Goal: Task Accomplishment & Management: Use online tool/utility

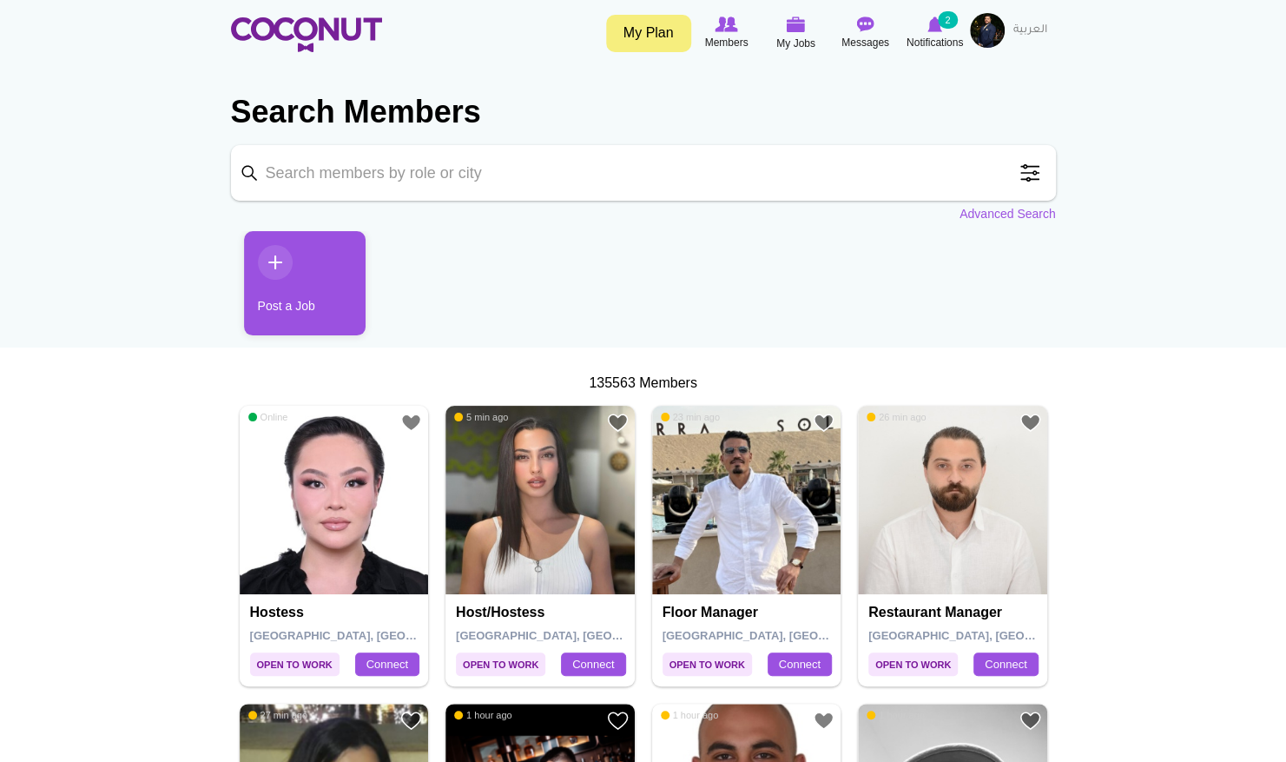
click at [1037, 176] on span at bounding box center [1030, 172] width 35 height 35
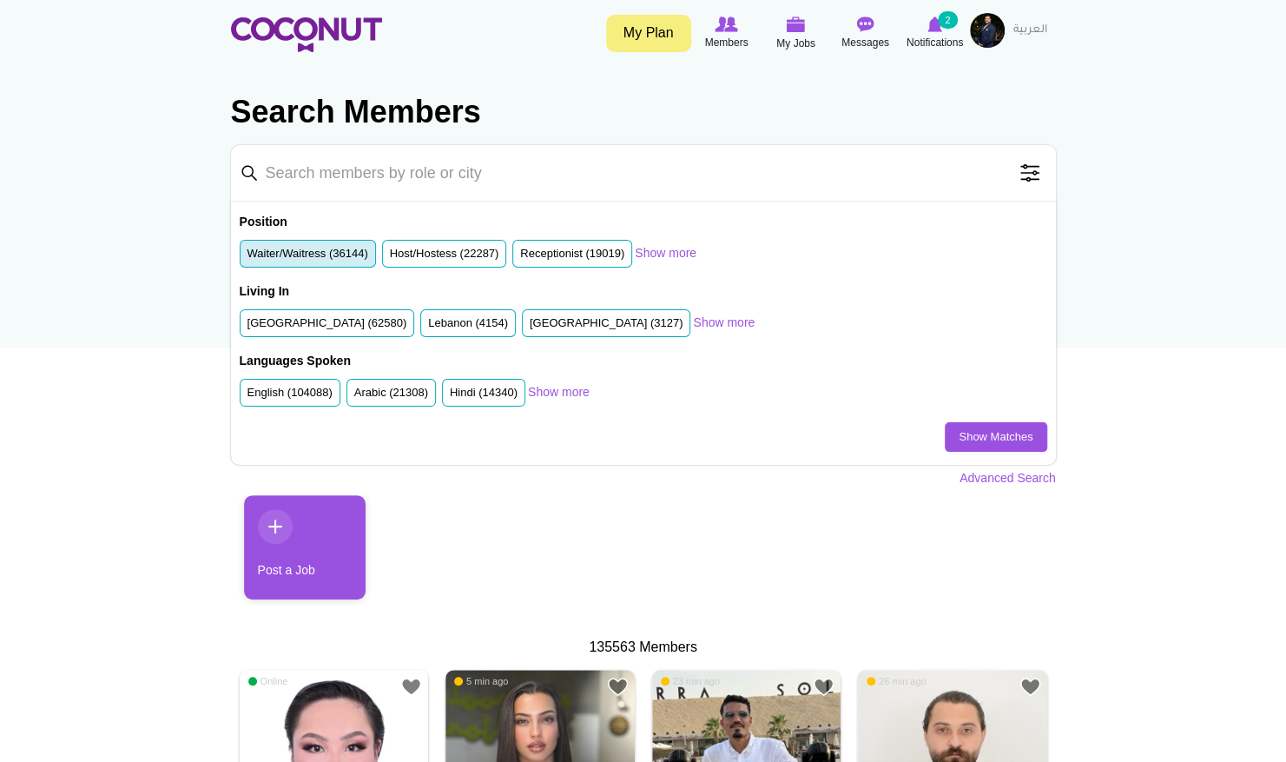
click at [321, 244] on li "Waiter/Waitress (36144)" at bounding box center [308, 254] width 136 height 29
click at [329, 255] on label "Waiter/Waitress (36144)" at bounding box center [308, 254] width 121 height 17
click at [248, 257] on input "Waiter/Waitress (36144)" at bounding box center [248, 257] width 0 height 0
click at [316, 316] on label "United Arab Emirates (62580)" at bounding box center [328, 323] width 160 height 17
click at [248, 327] on input "United Arab Emirates (62580)" at bounding box center [248, 327] width 0 height 0
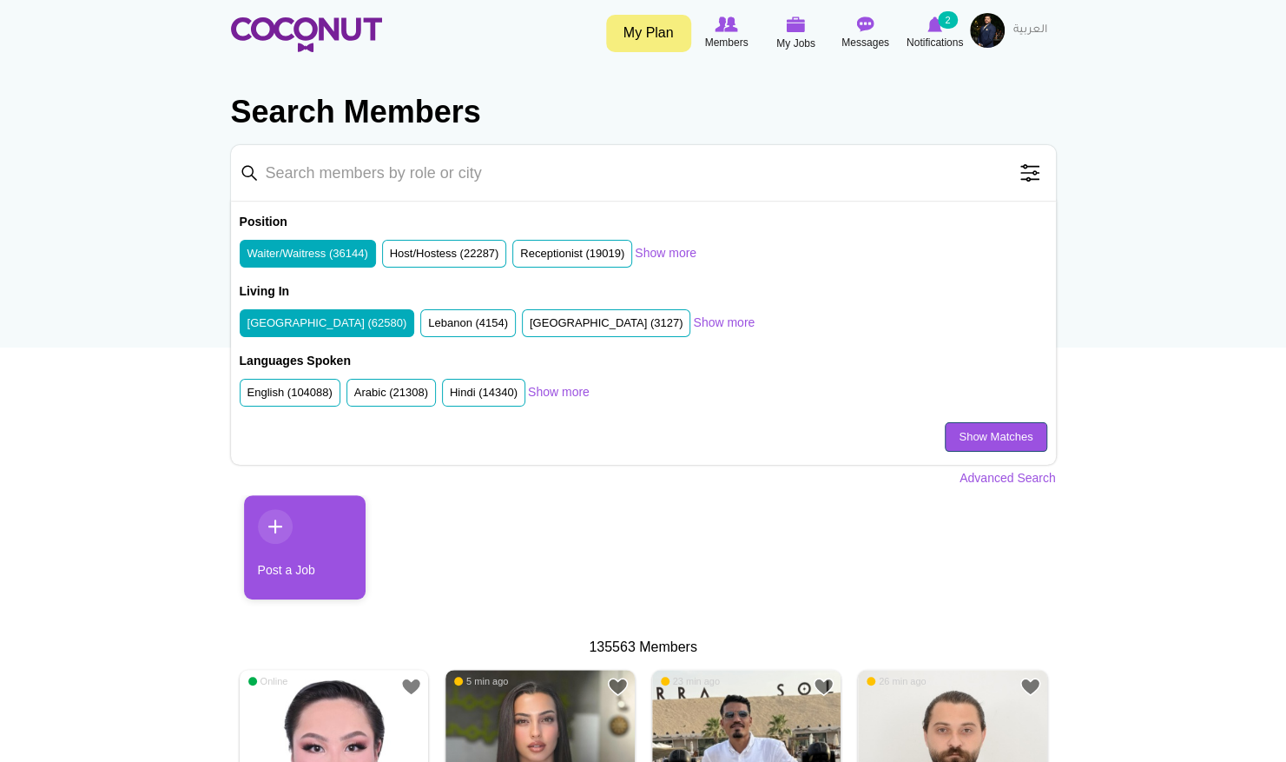
click at [951, 429] on link "Show Matches" at bounding box center [996, 437] width 102 height 30
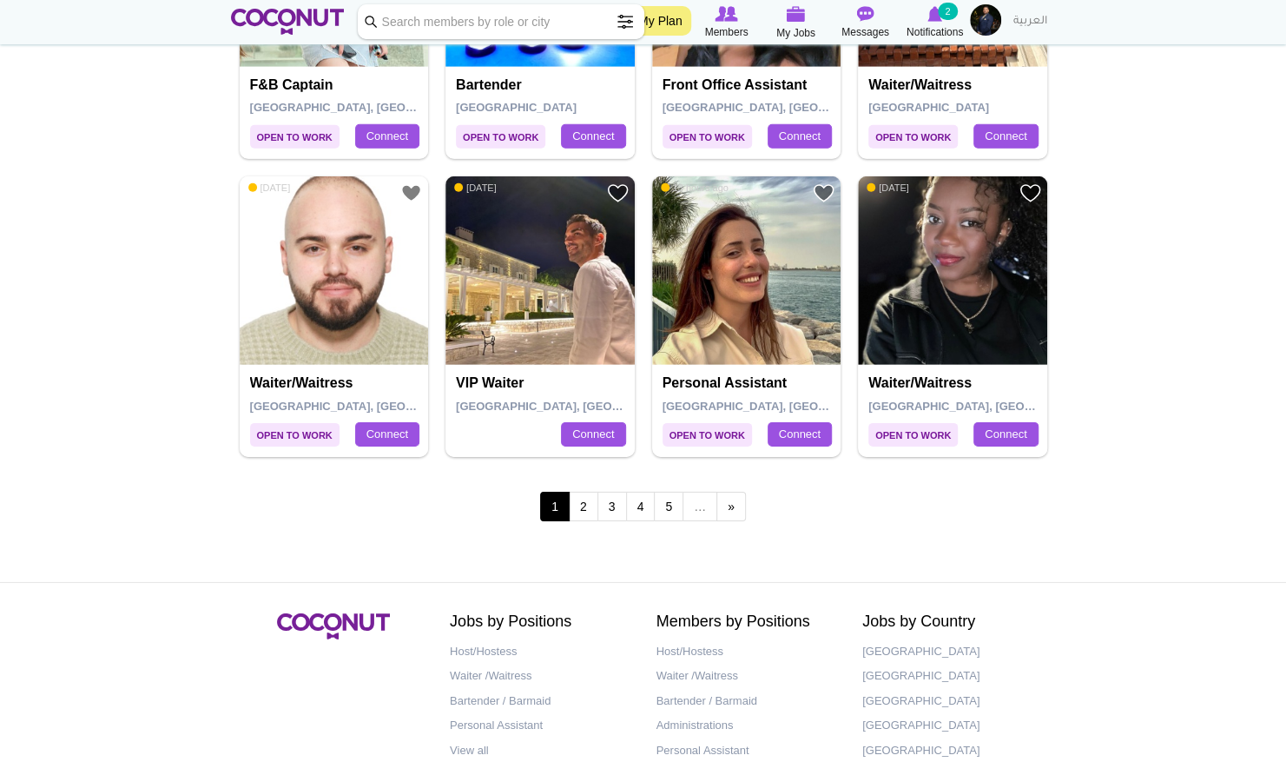
scroll to position [2959, 0]
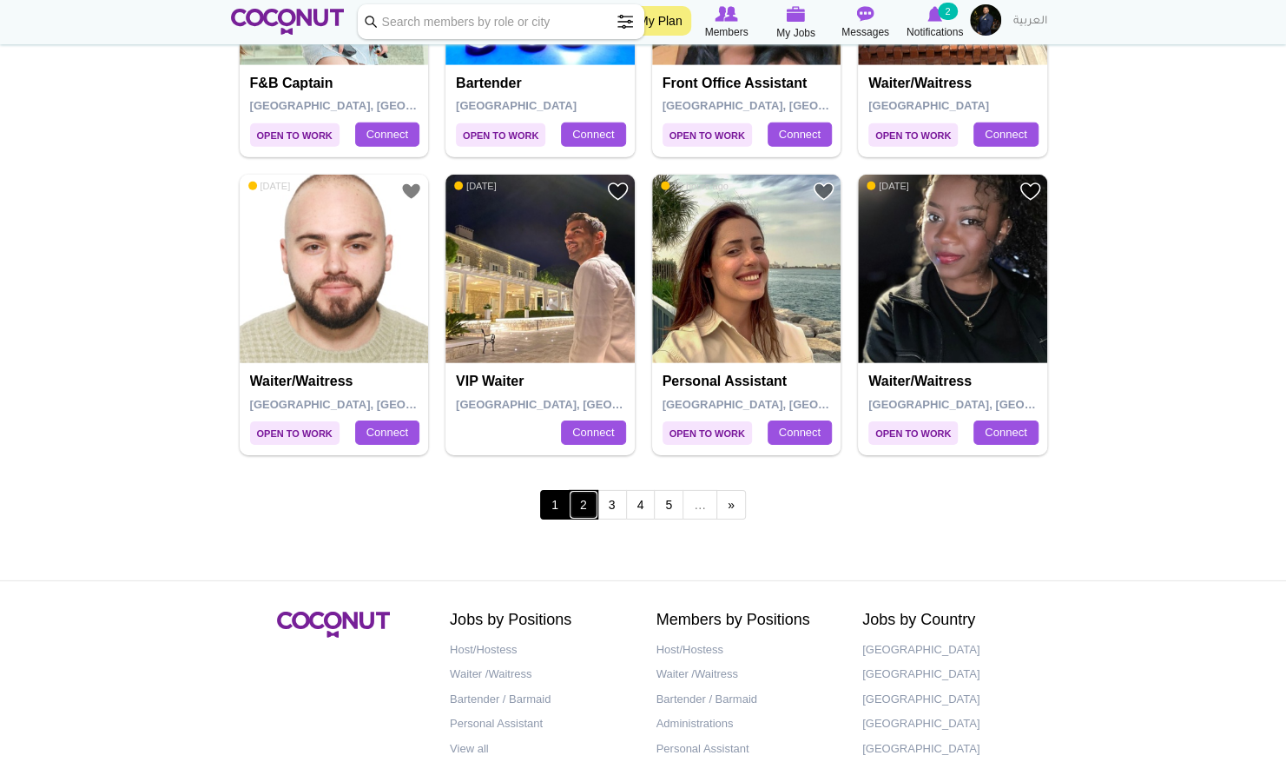
click at [587, 507] on link "2" at bounding box center [584, 505] width 30 height 30
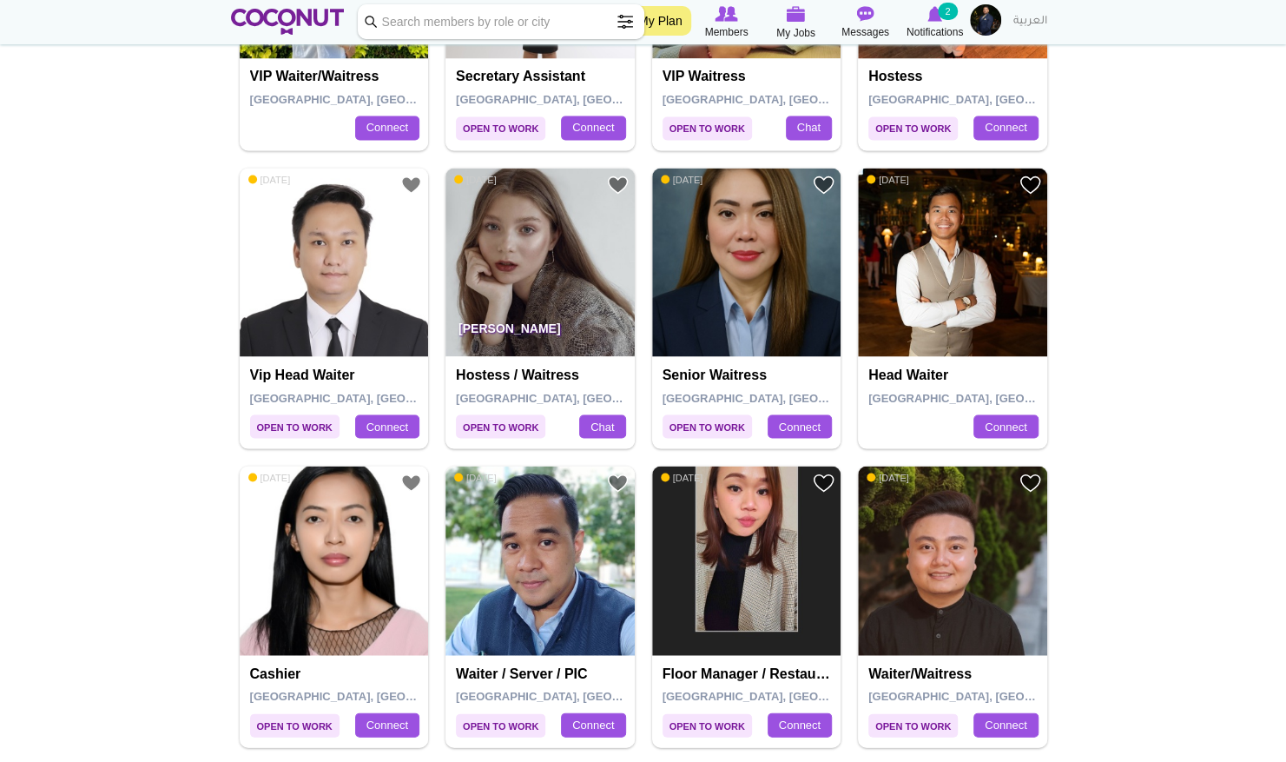
scroll to position [1777, 0]
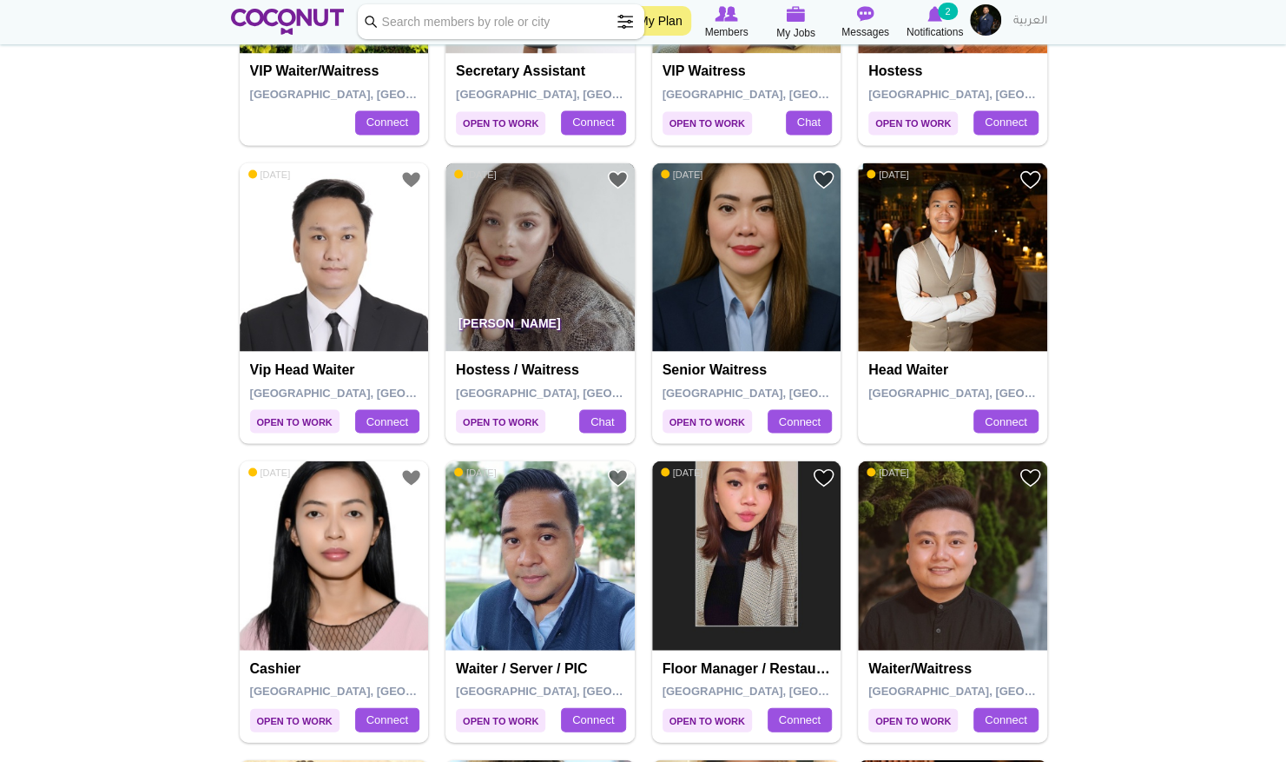
click at [552, 287] on img at bounding box center [540, 256] width 189 height 189
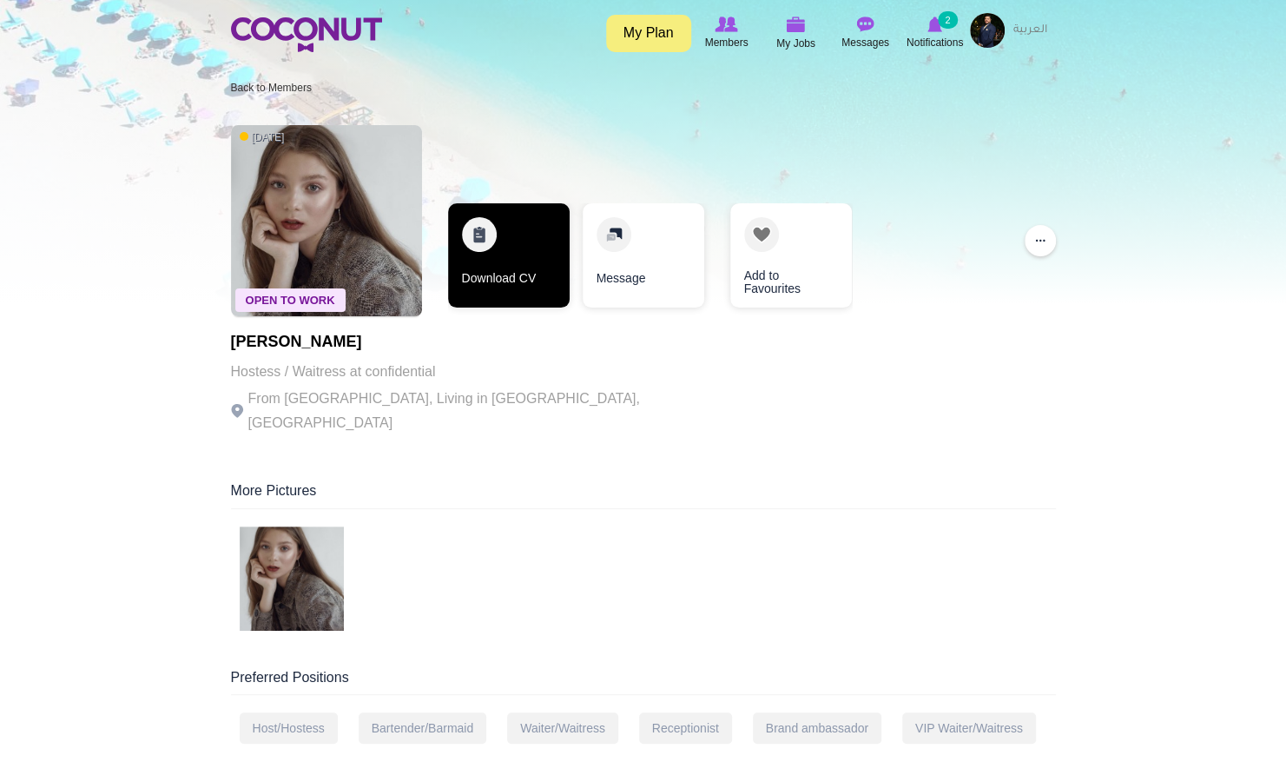
click at [536, 261] on link "Download CV" at bounding box center [509, 255] width 122 height 104
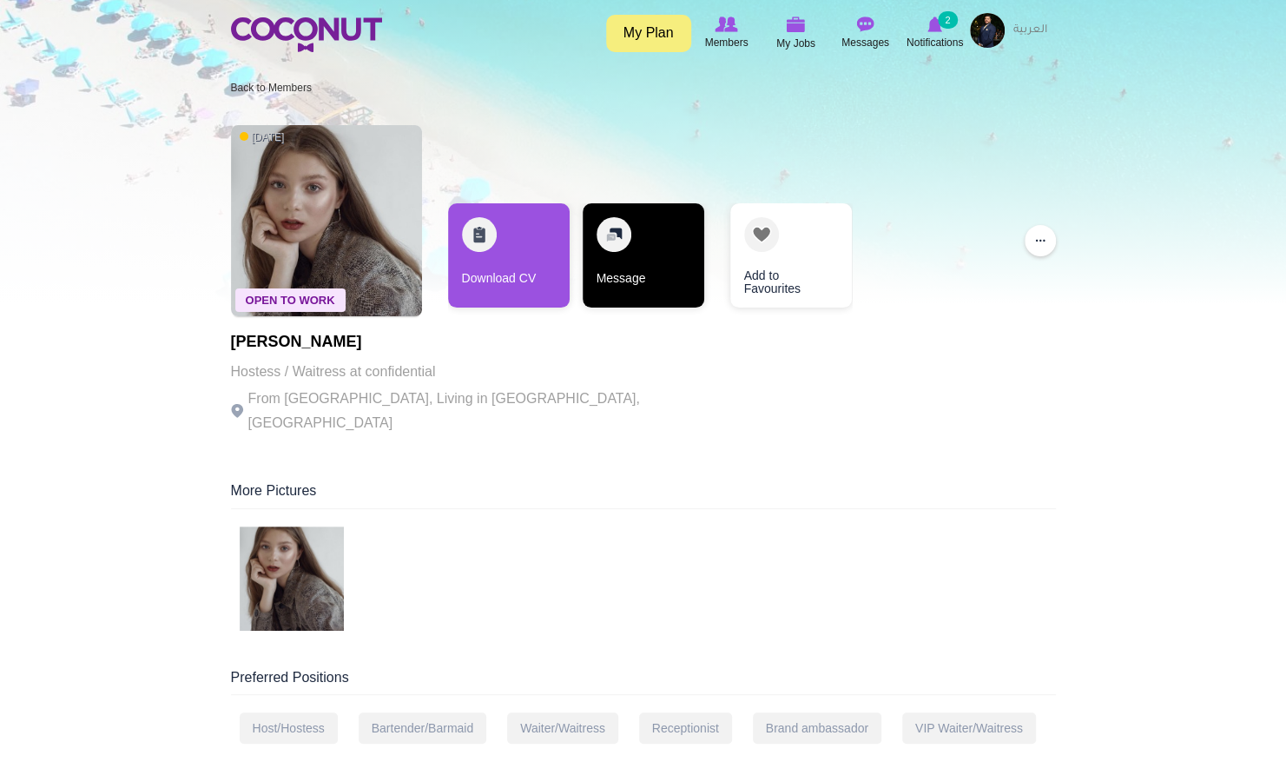
click at [640, 278] on link "Message" at bounding box center [644, 255] width 122 height 104
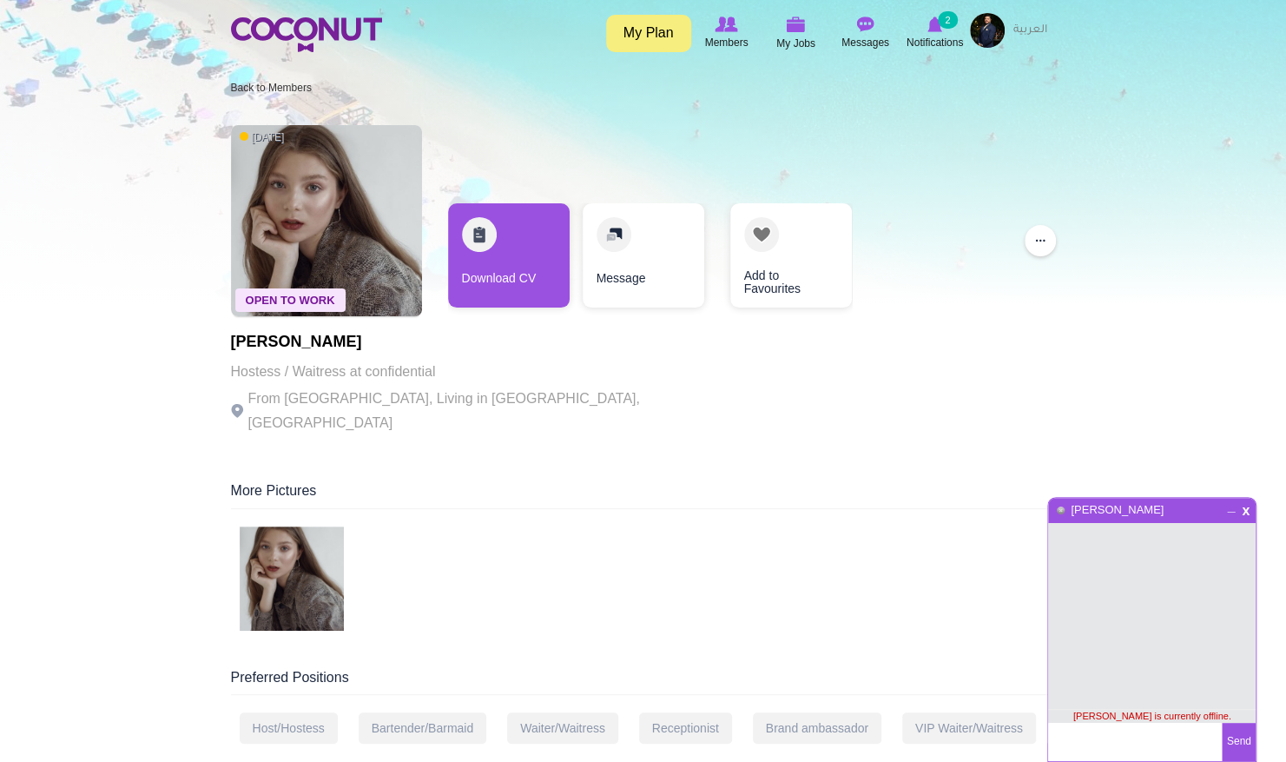
click at [1091, 736] on textarea at bounding box center [1135, 742] width 174 height 38
paste textarea "Dear [PERSON_NAME], I hope this message finds you well , [PERSON_NAME] [GEOGRAP…"
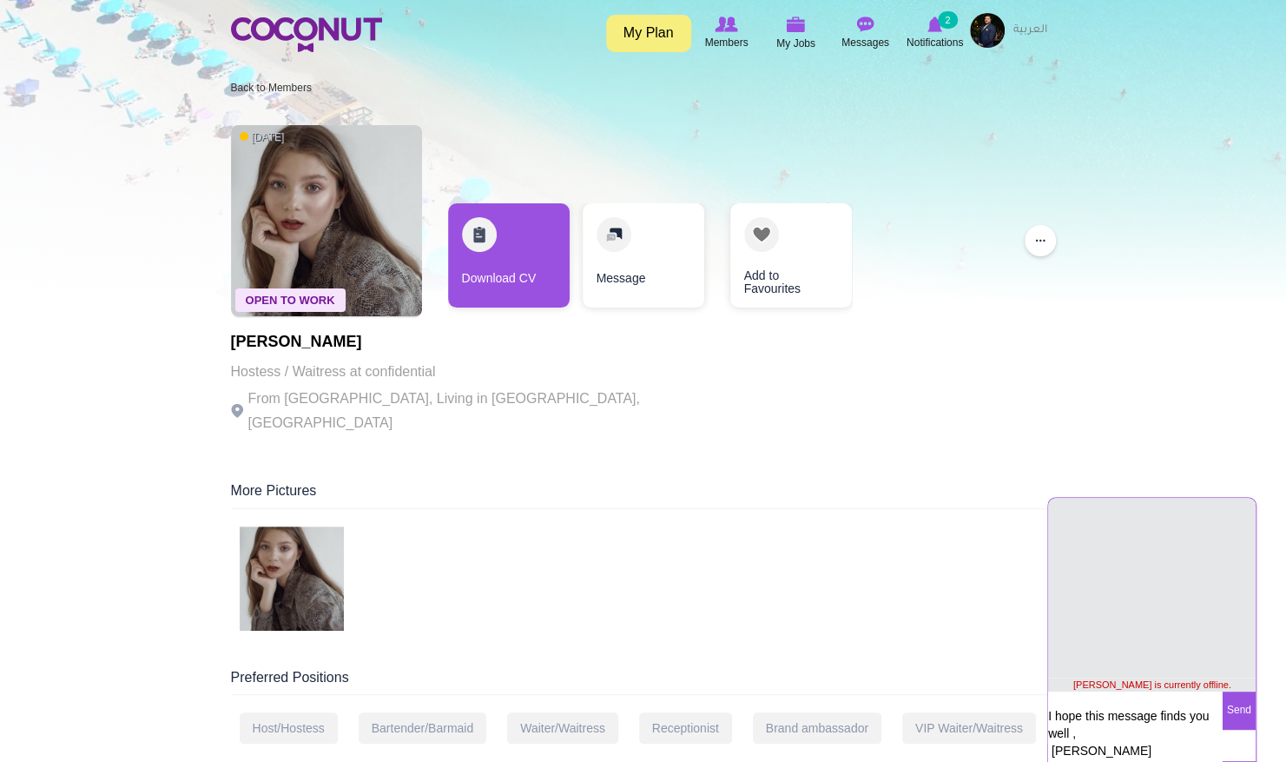
scroll to position [2, 0]
type textarea "Dear [PERSON_NAME], I hope this message finds you well , [PERSON_NAME] [GEOGRAP…"
click at [1241, 718] on button "Send" at bounding box center [1239, 710] width 34 height 38
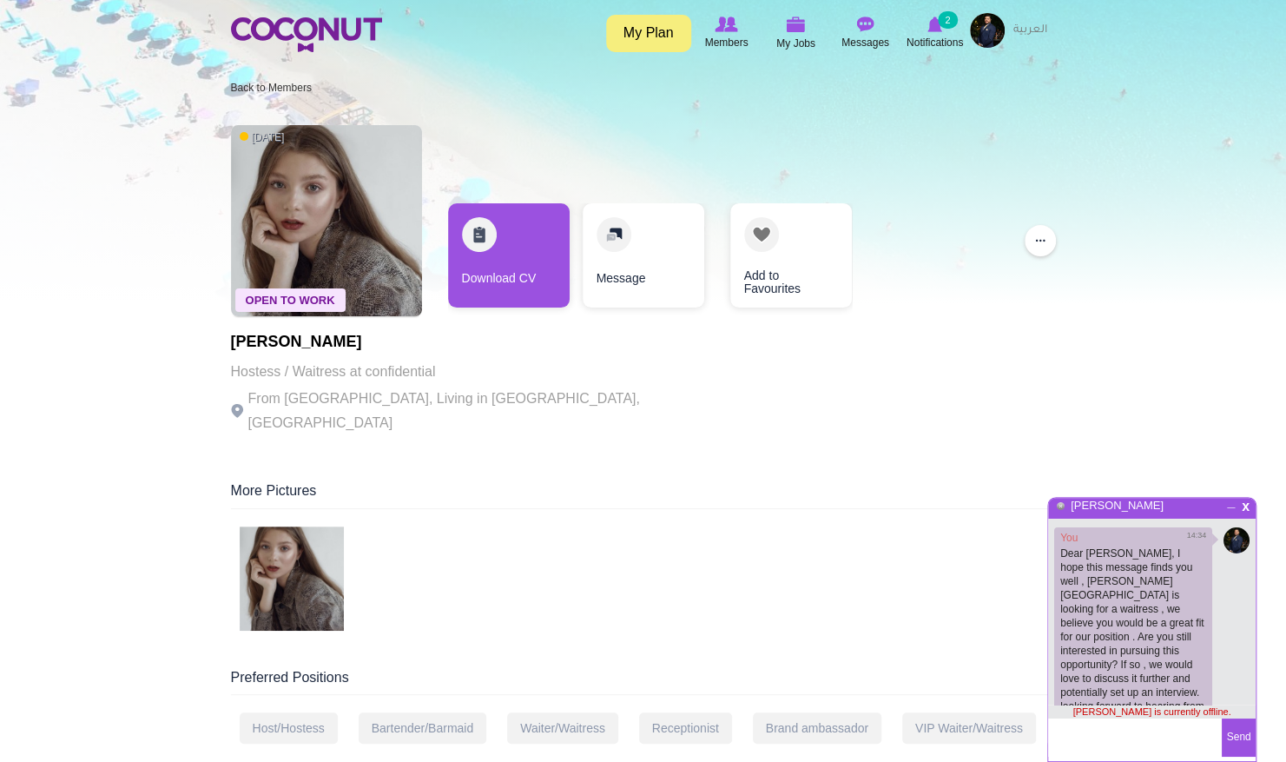
scroll to position [4, 0]
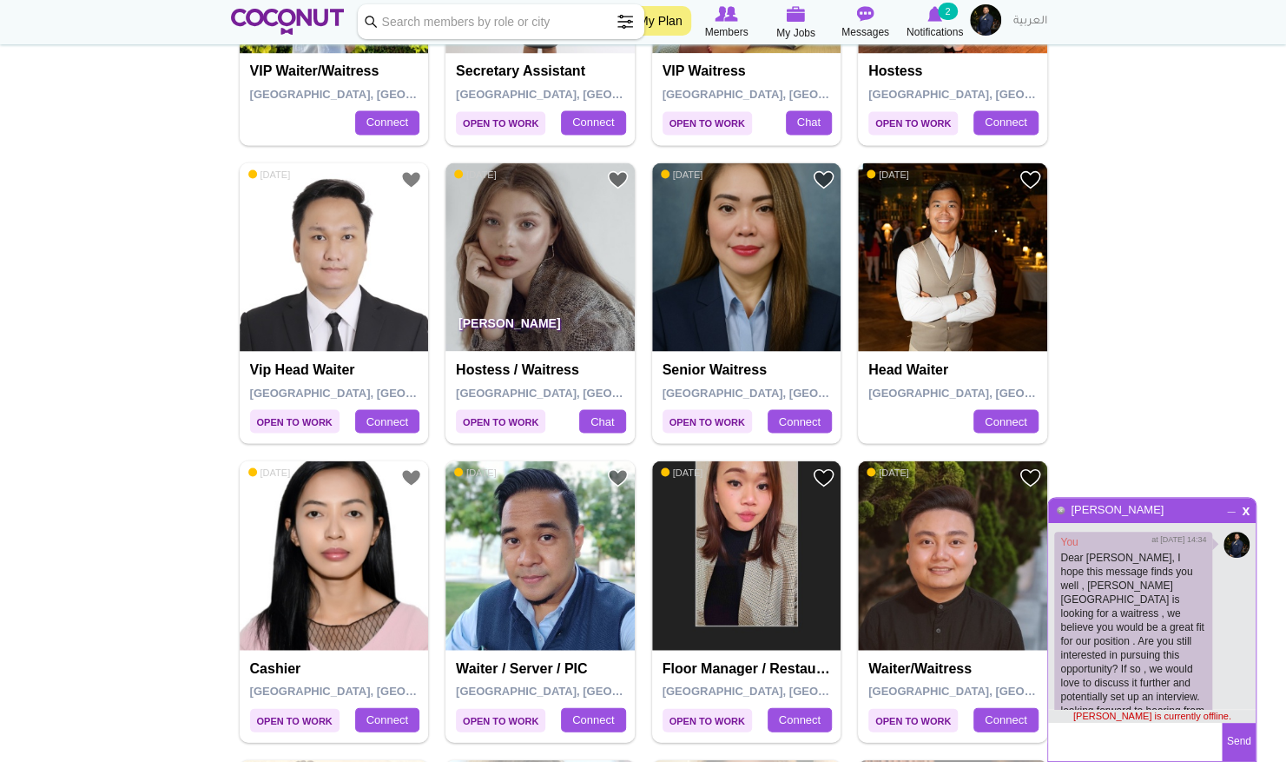
scroll to position [32, 0]
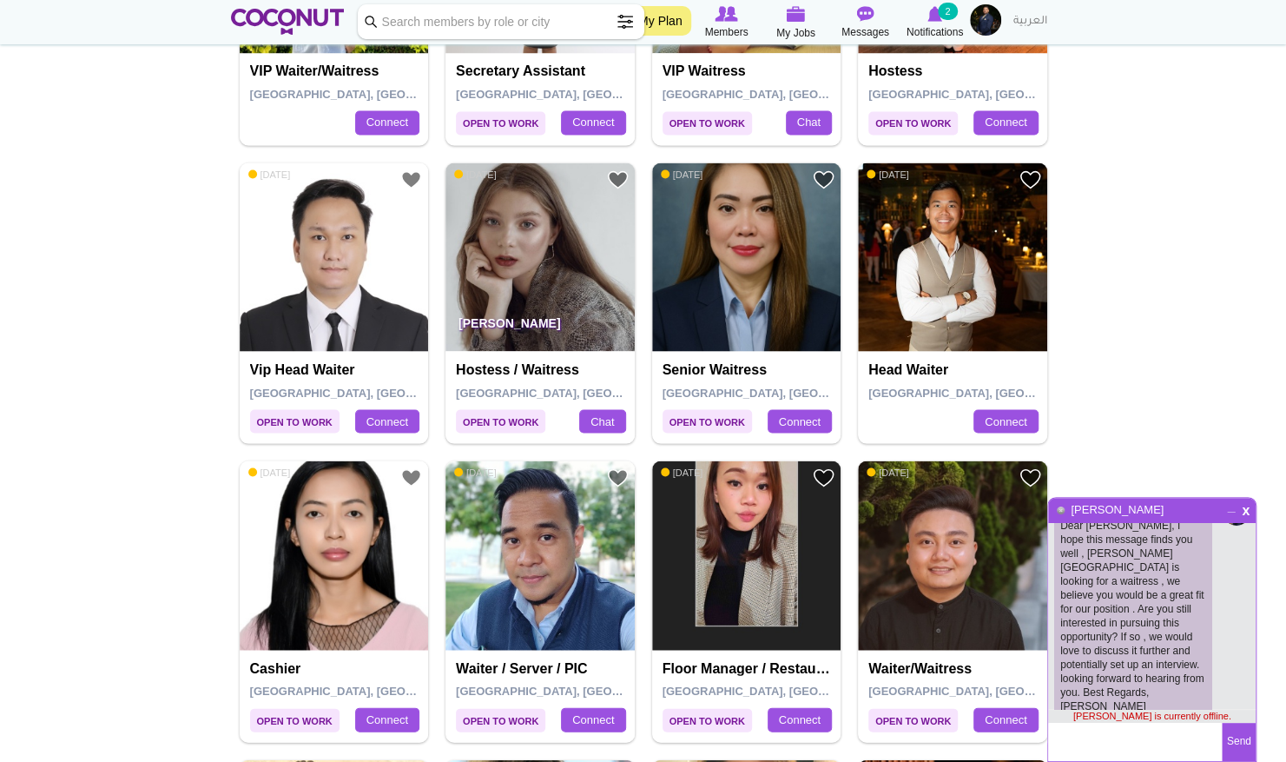
click at [1231, 509] on span "_" at bounding box center [1231, 505] width 15 height 10
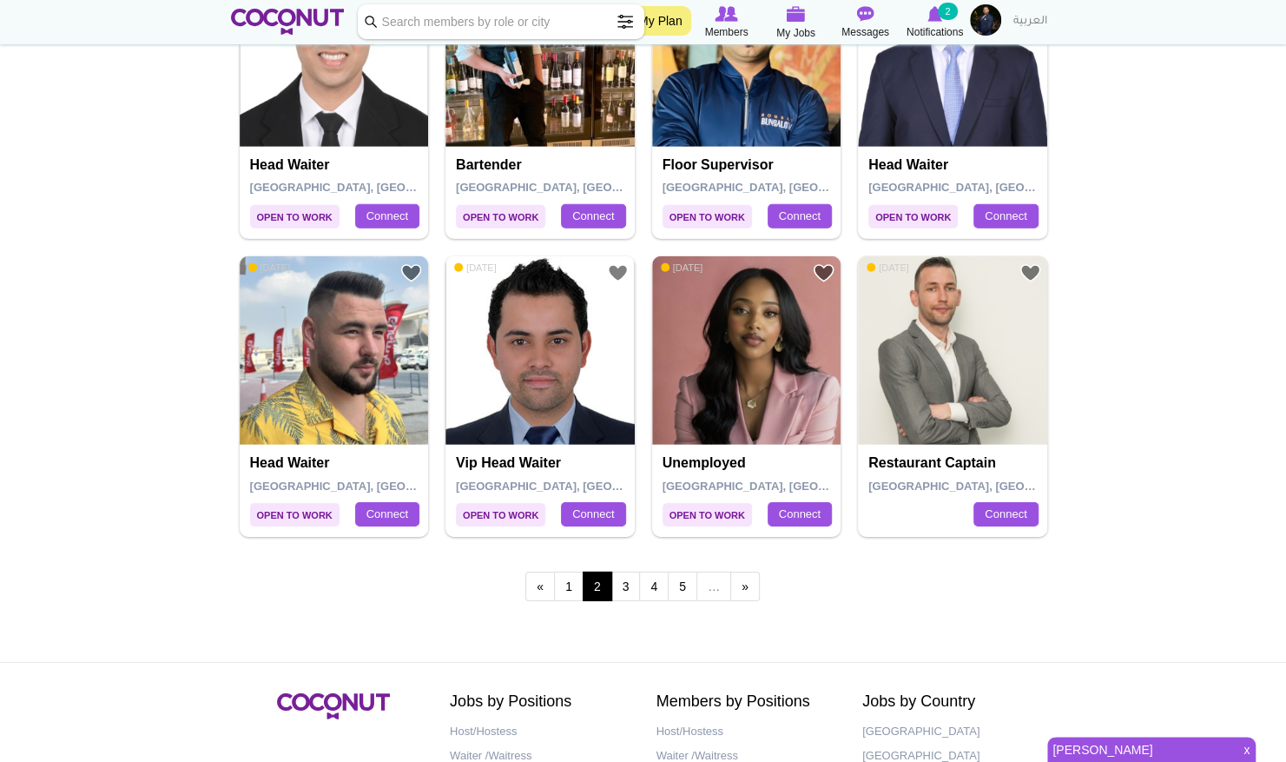
scroll to position [2878, 0]
click at [623, 577] on link "3" at bounding box center [627, 586] width 30 height 30
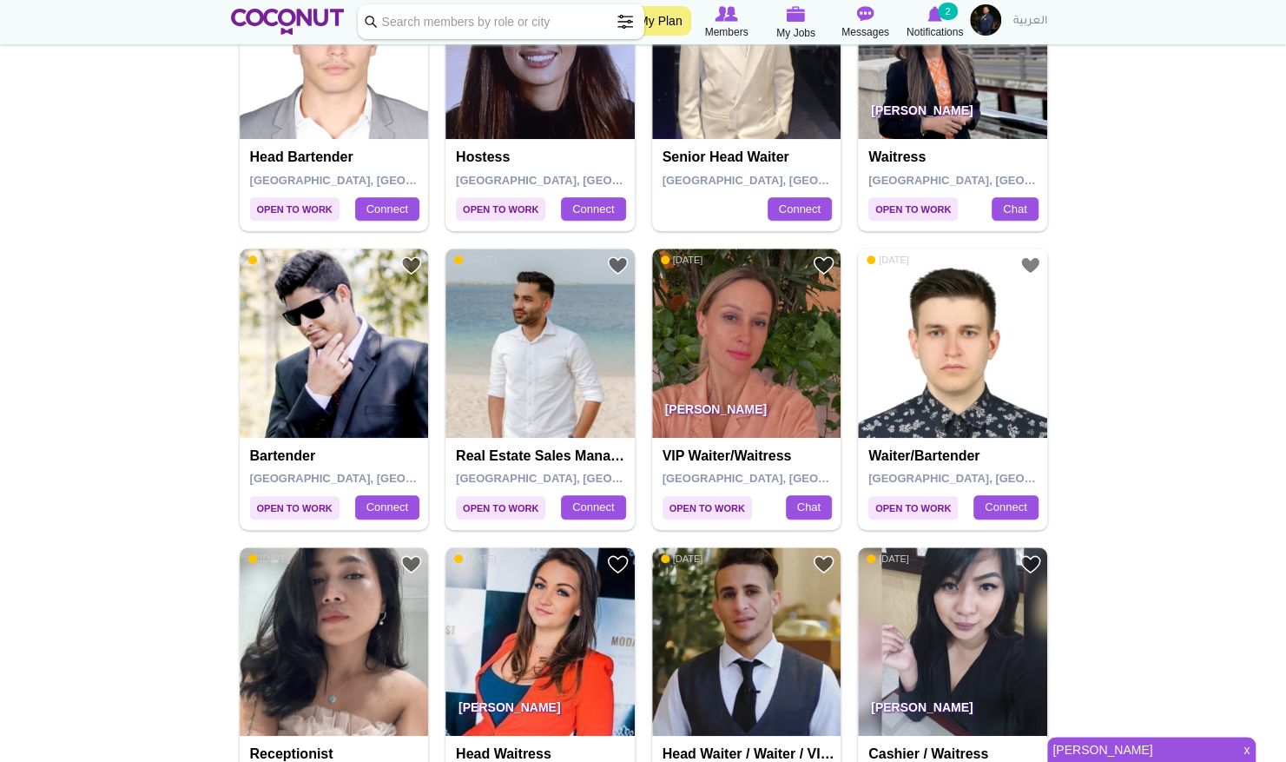
scroll to position [499, 0]
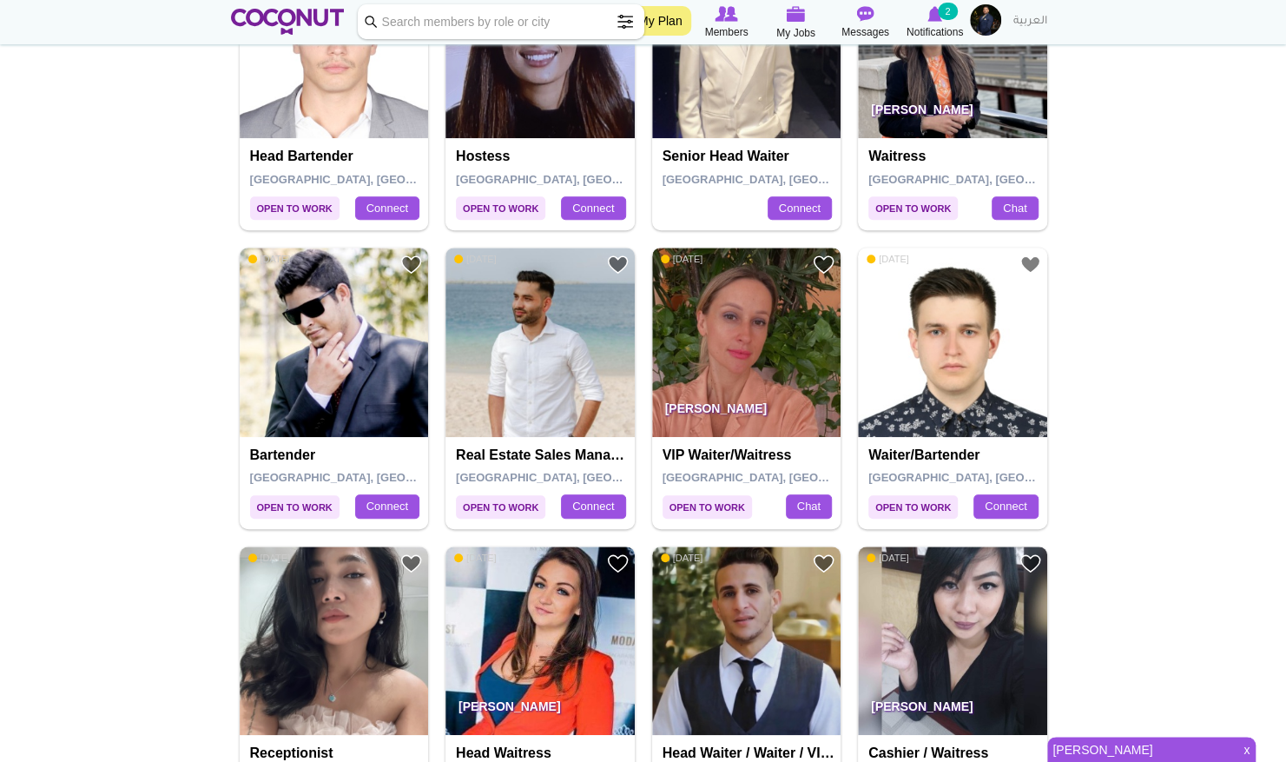
click at [777, 342] on img at bounding box center [746, 342] width 189 height 189
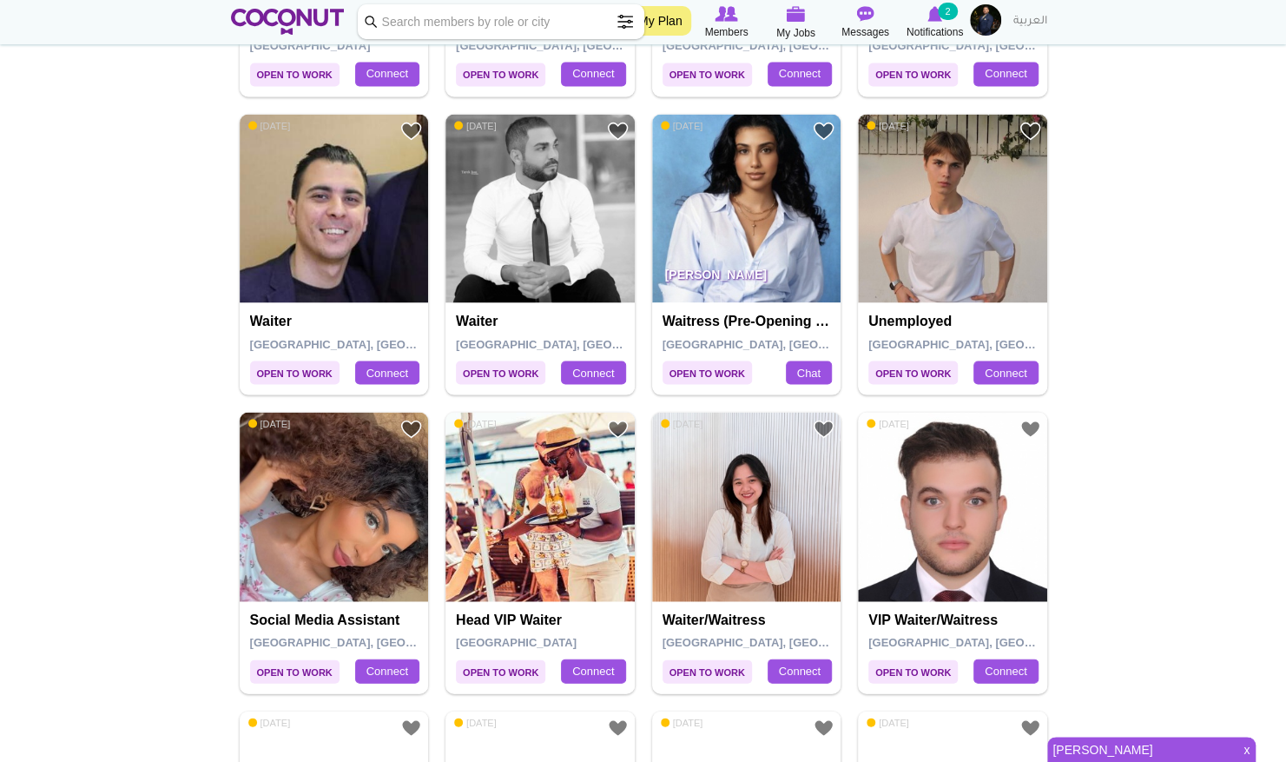
scroll to position [1830, 0]
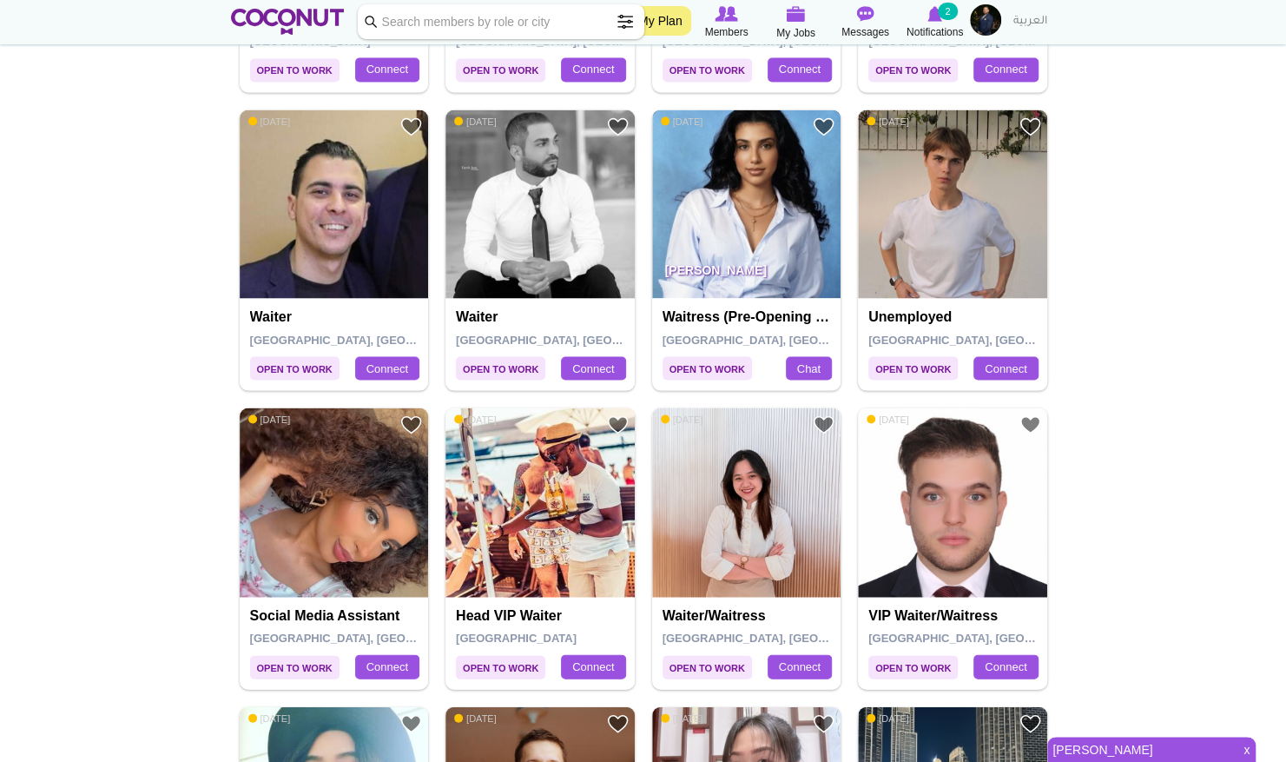
click at [718, 222] on img at bounding box center [746, 203] width 189 height 189
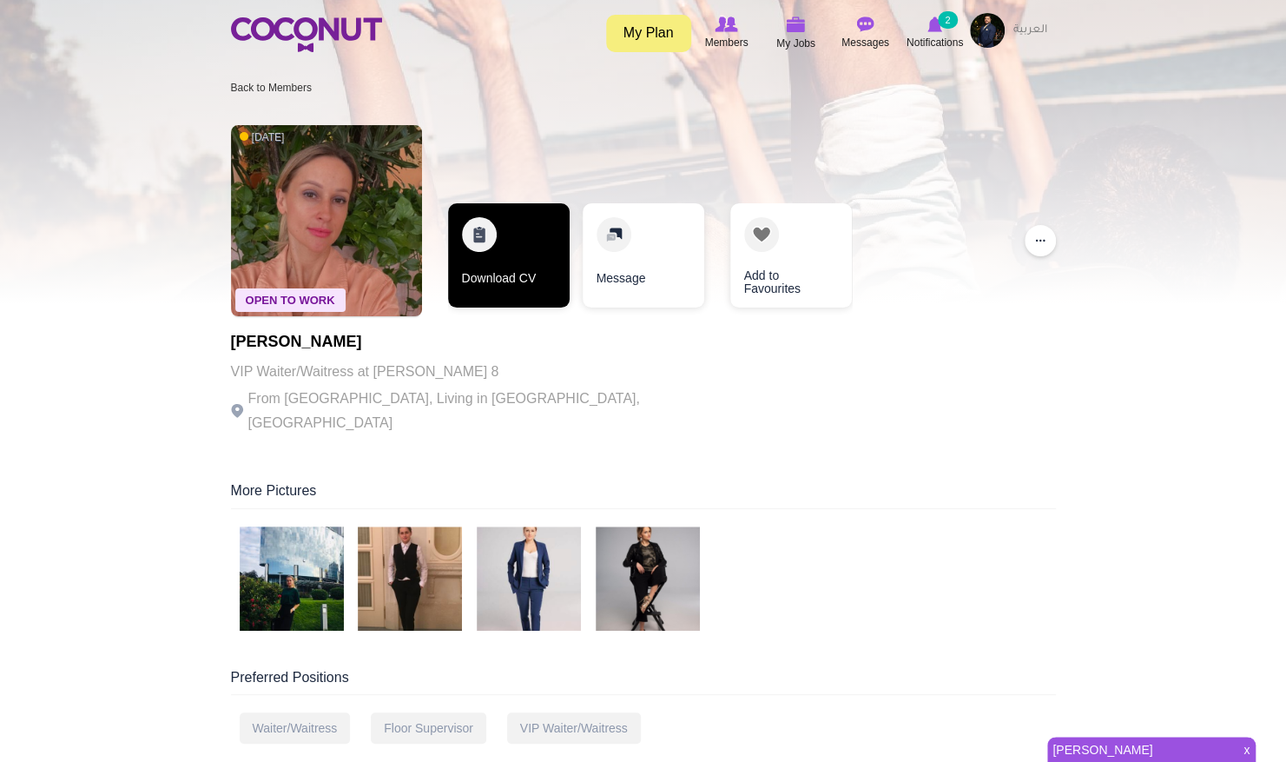
click at [530, 276] on link "Download CV" at bounding box center [509, 255] width 122 height 104
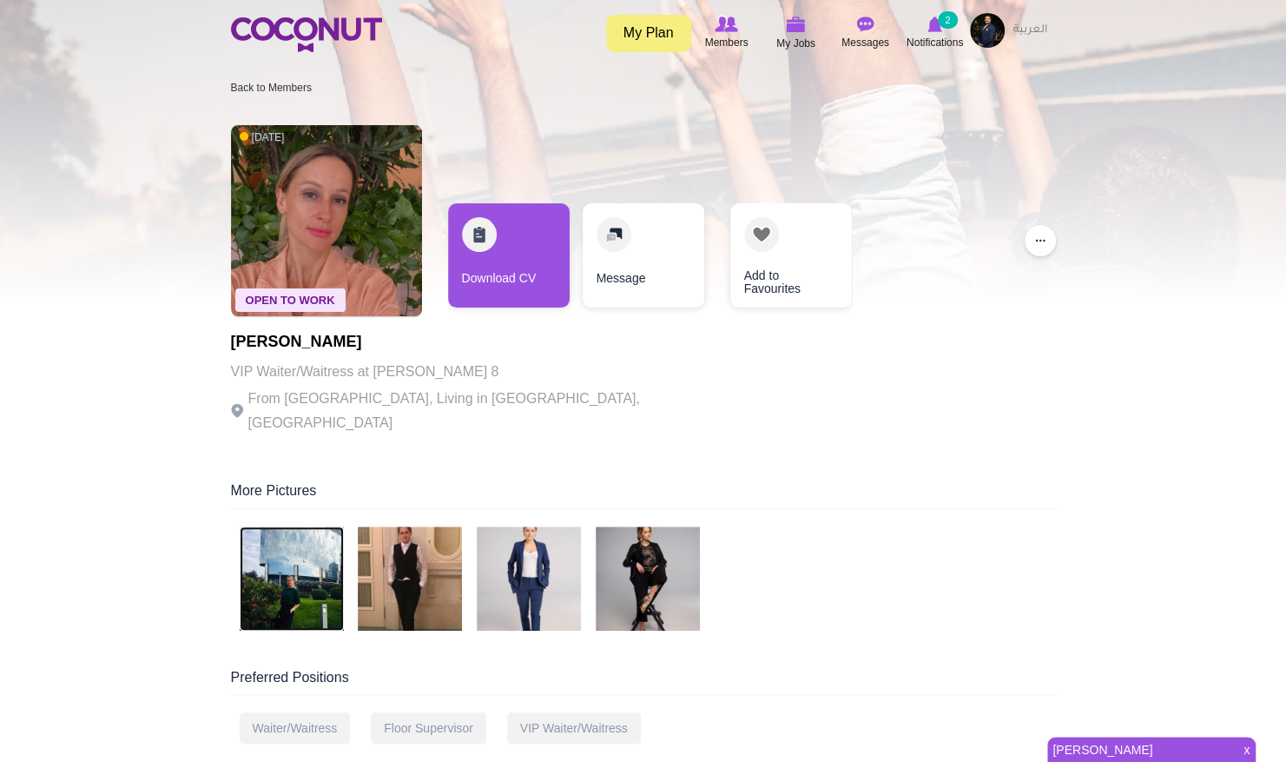
click at [286, 537] on img at bounding box center [292, 578] width 104 height 104
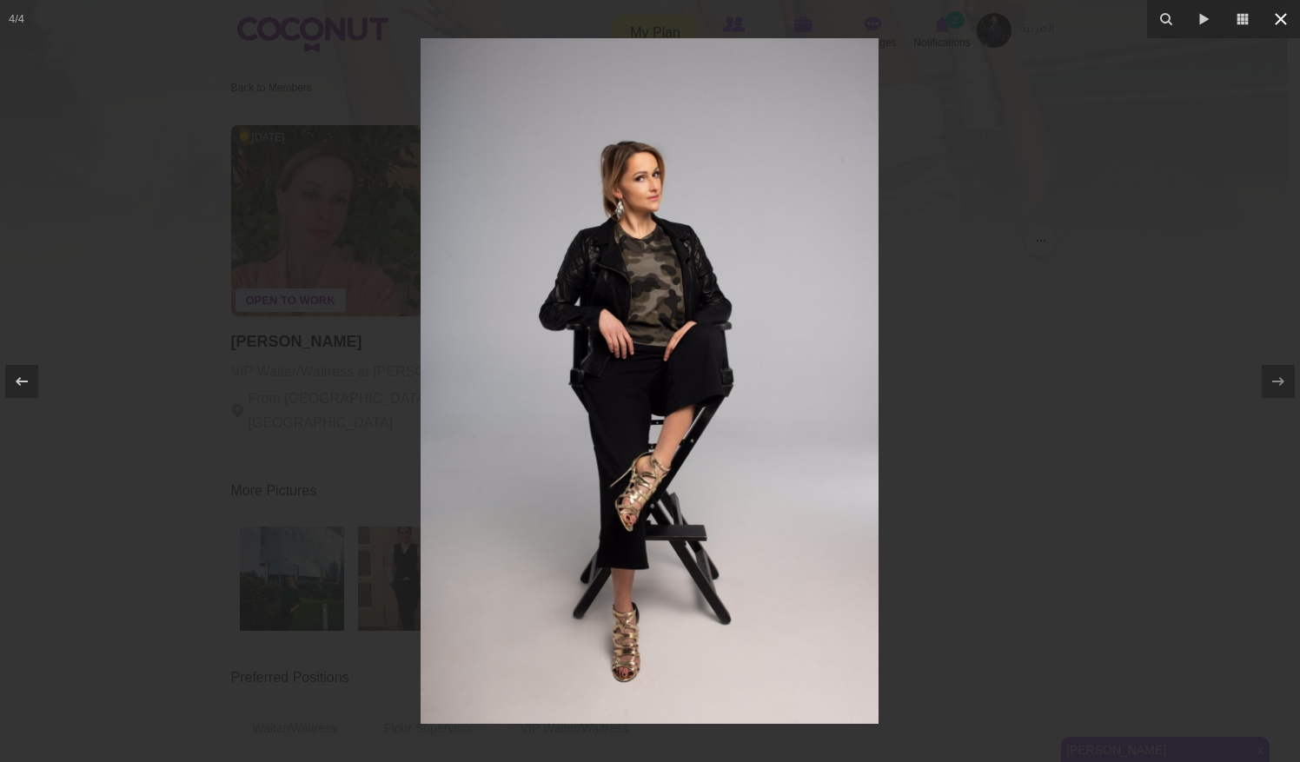
click at [1286, 23] on icon at bounding box center [1280, 19] width 21 height 21
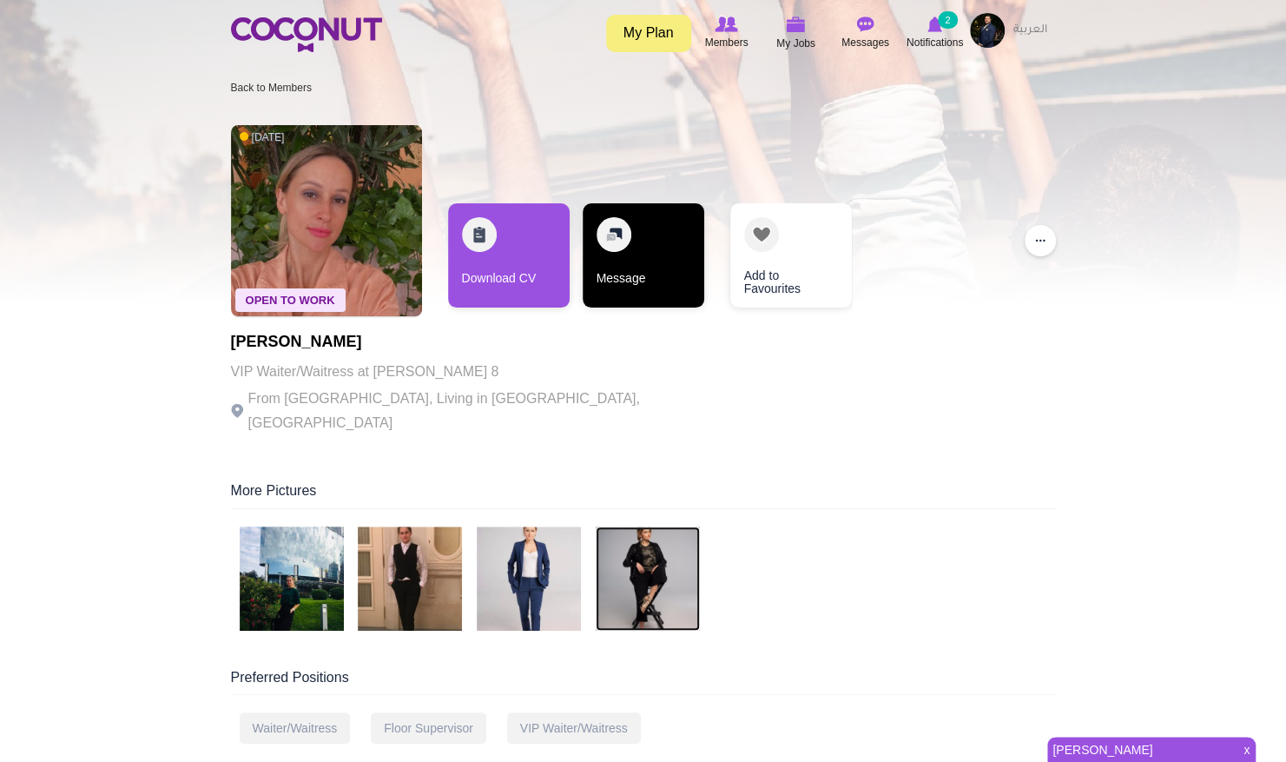
click at [671, 279] on link "Message" at bounding box center [644, 255] width 122 height 104
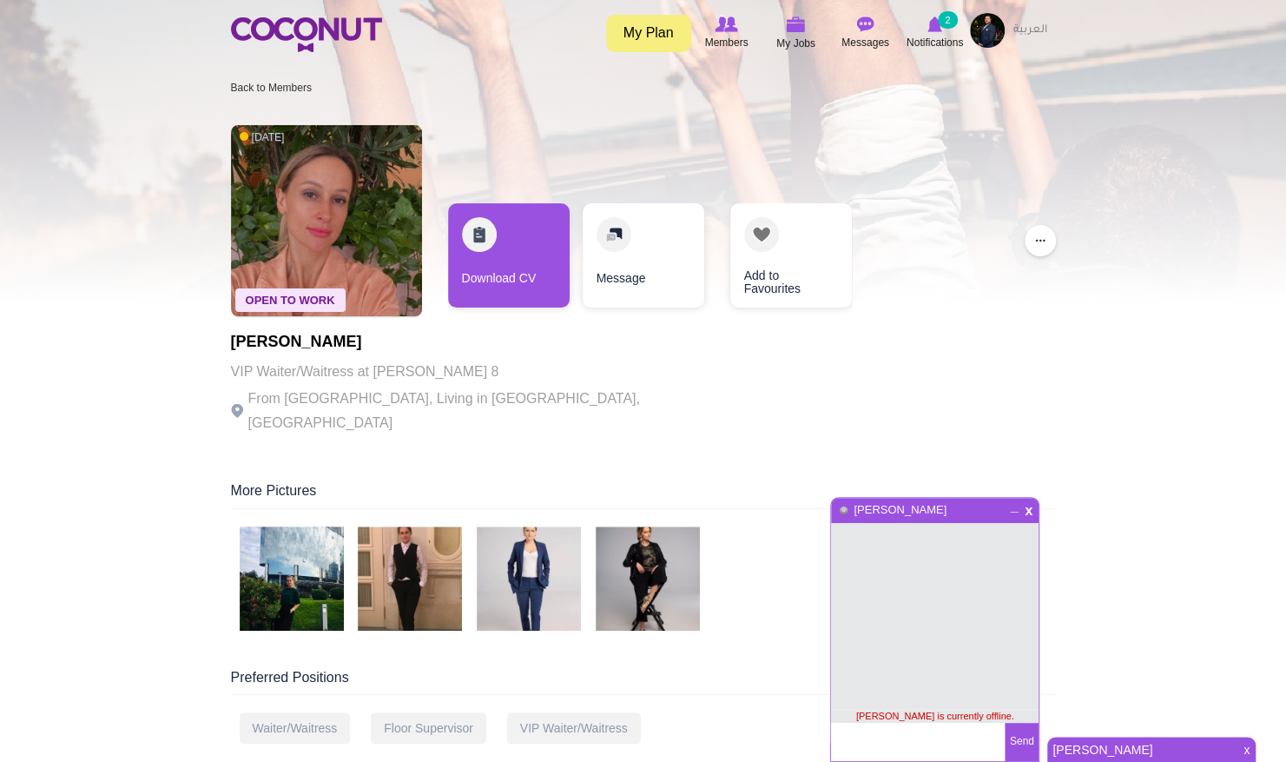
click at [1114, 749] on link "[PERSON_NAME]" at bounding box center [1141, 749] width 186 height 24
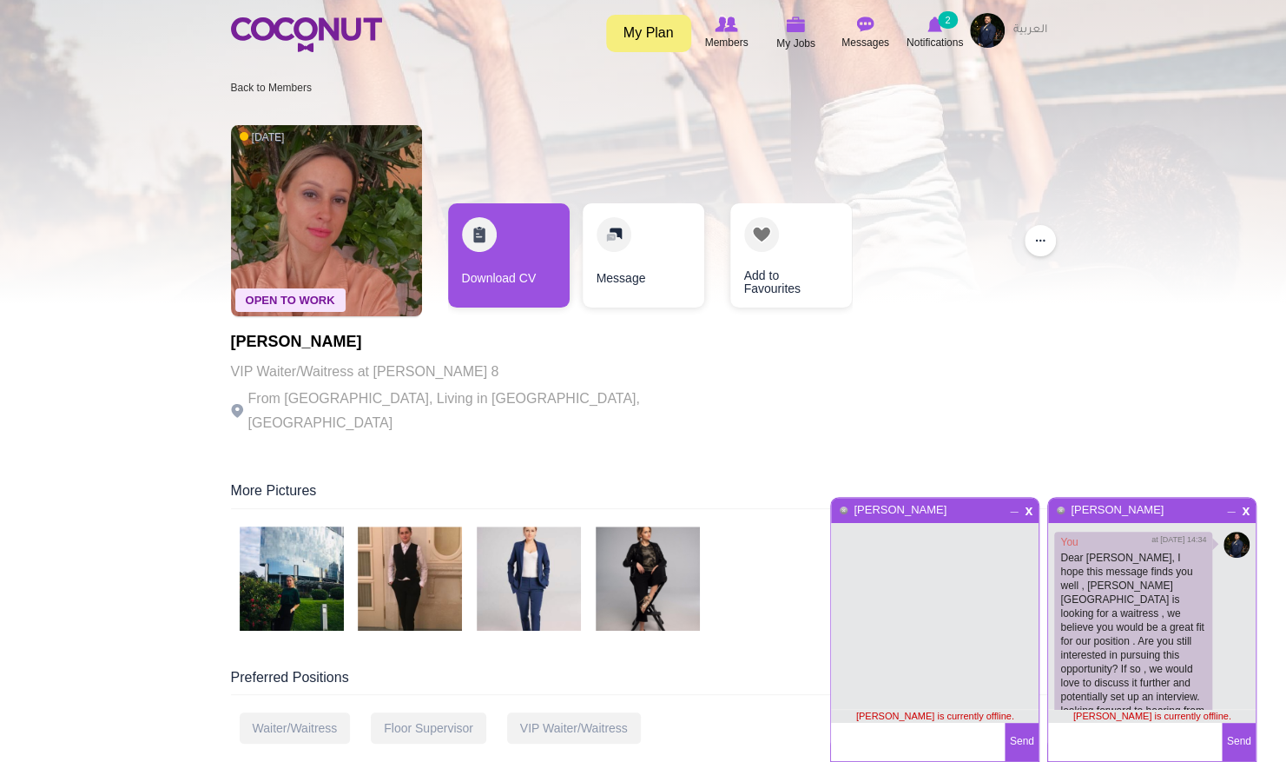
scroll to position [32, 0]
drag, startPoint x: 1114, startPoint y: 640, endPoint x: 925, endPoint y: 734, distance: 211.3
click at [925, 734] on textarea at bounding box center [918, 742] width 174 height 38
paste textarea "Dear [PERSON_NAME], I hope this message finds you well , [PERSON_NAME] [GEOGRAP…"
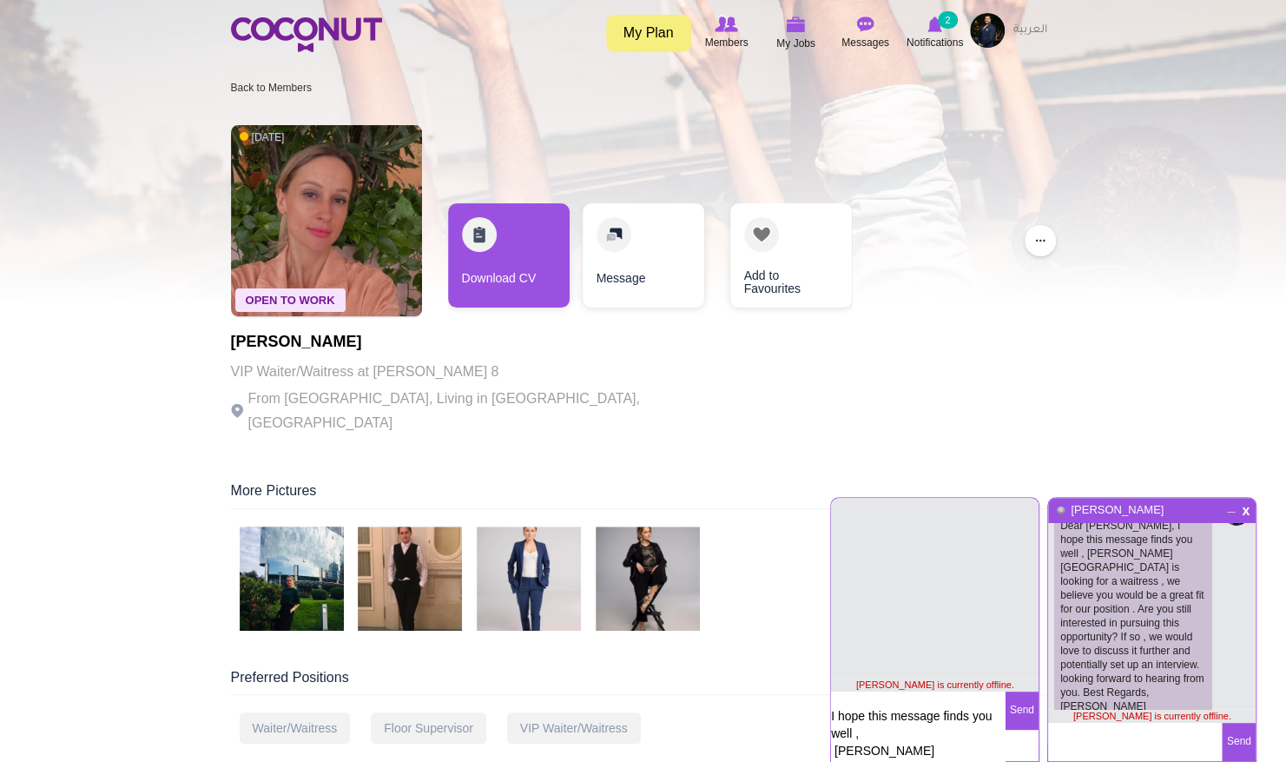
scroll to position [2, 0]
click at [879, 697] on textarea "Dear [PERSON_NAME], I hope this message finds you well , [PERSON_NAME] [GEOGRAP…" at bounding box center [918, 735] width 174 height 89
type textarea "Dear [PERSON_NAME], I hope this message finds you well , [PERSON_NAME] [GEOGRAP…"
click at [1023, 711] on button "Send" at bounding box center [1022, 710] width 34 height 38
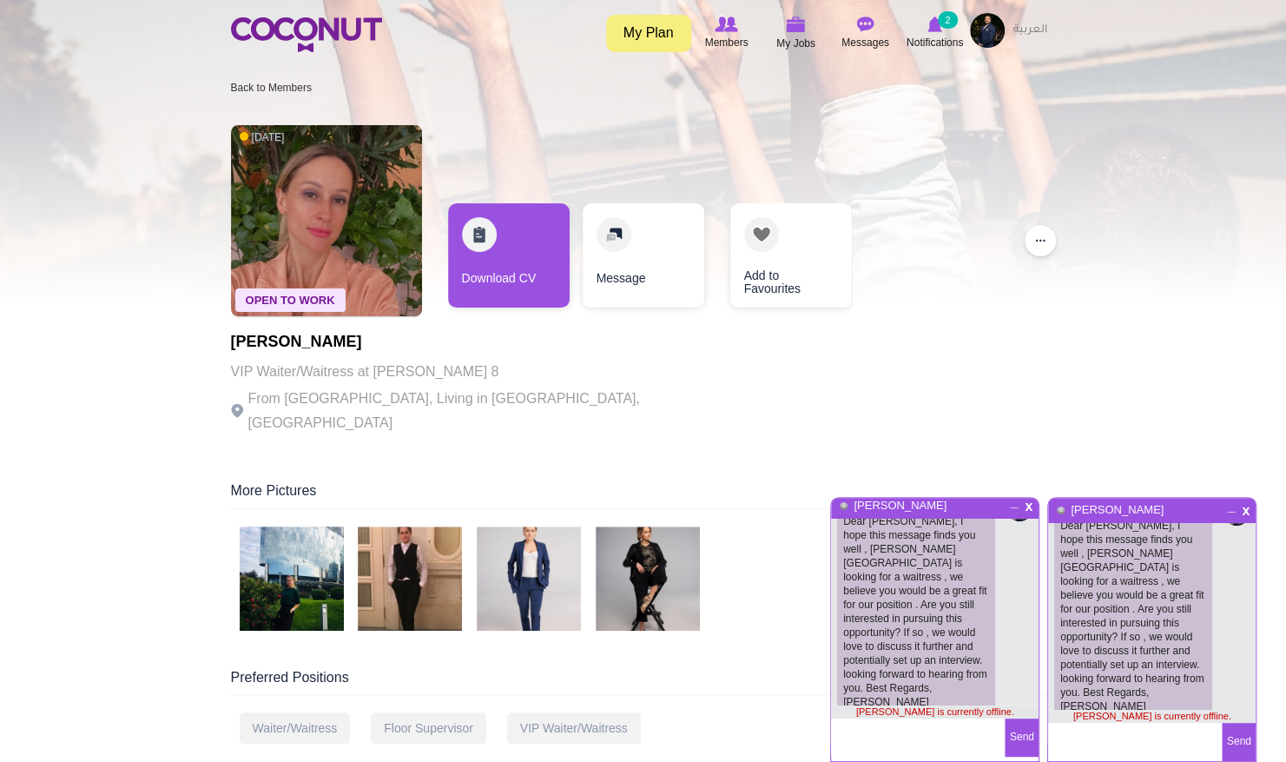
scroll to position [4, 0]
click at [1035, 415] on div "Open To Work 5 days ago Maryna Oliferchuk VIP Waiter/Waitress at Henry 8 From U…" at bounding box center [643, 281] width 825 height 330
click at [1013, 506] on span "_" at bounding box center [1014, 501] width 15 height 10
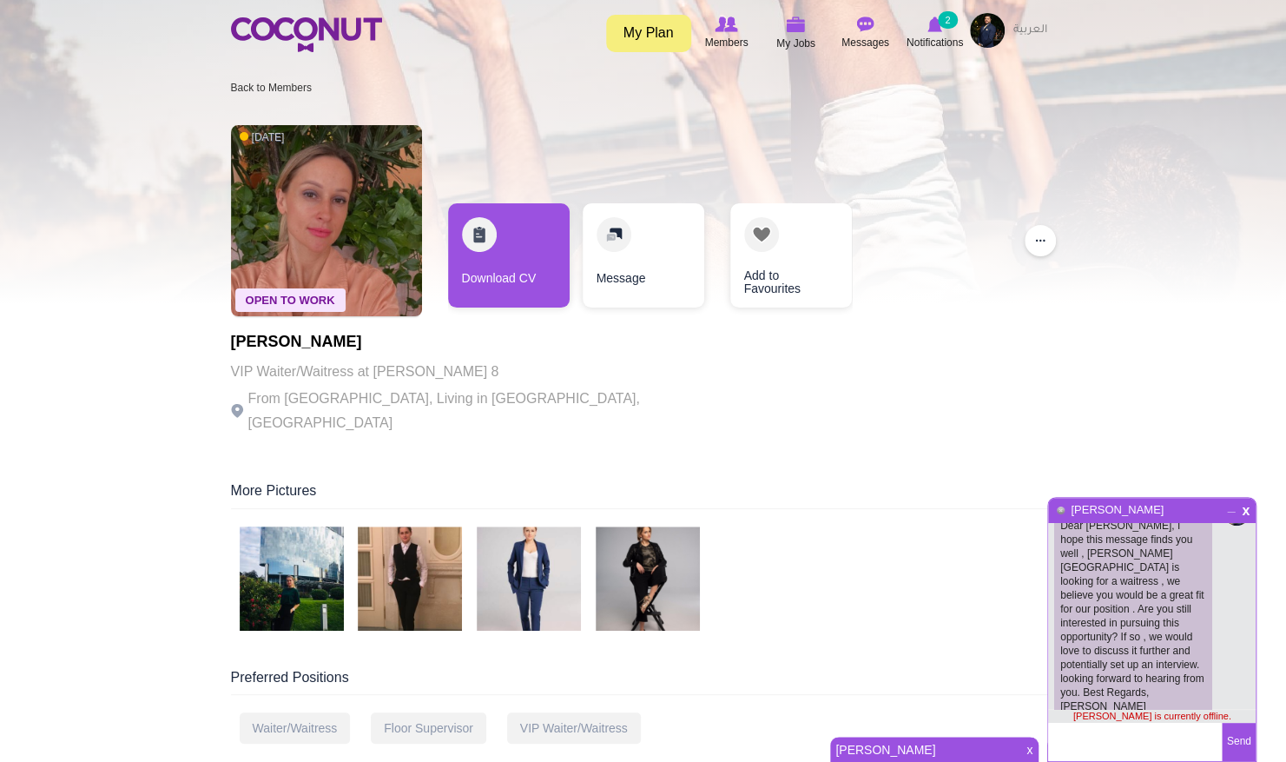
click at [1227, 511] on span "_" at bounding box center [1231, 505] width 15 height 10
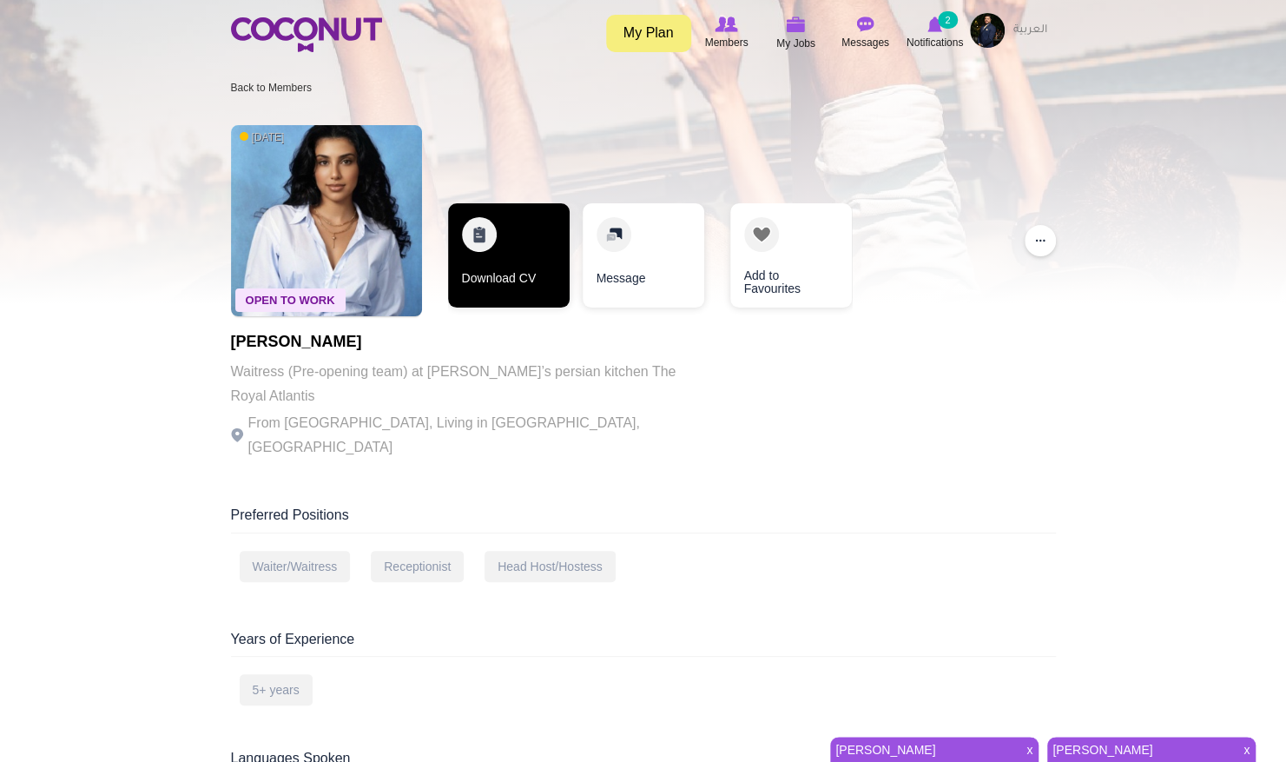
click at [466, 263] on link "Download CV" at bounding box center [509, 255] width 122 height 104
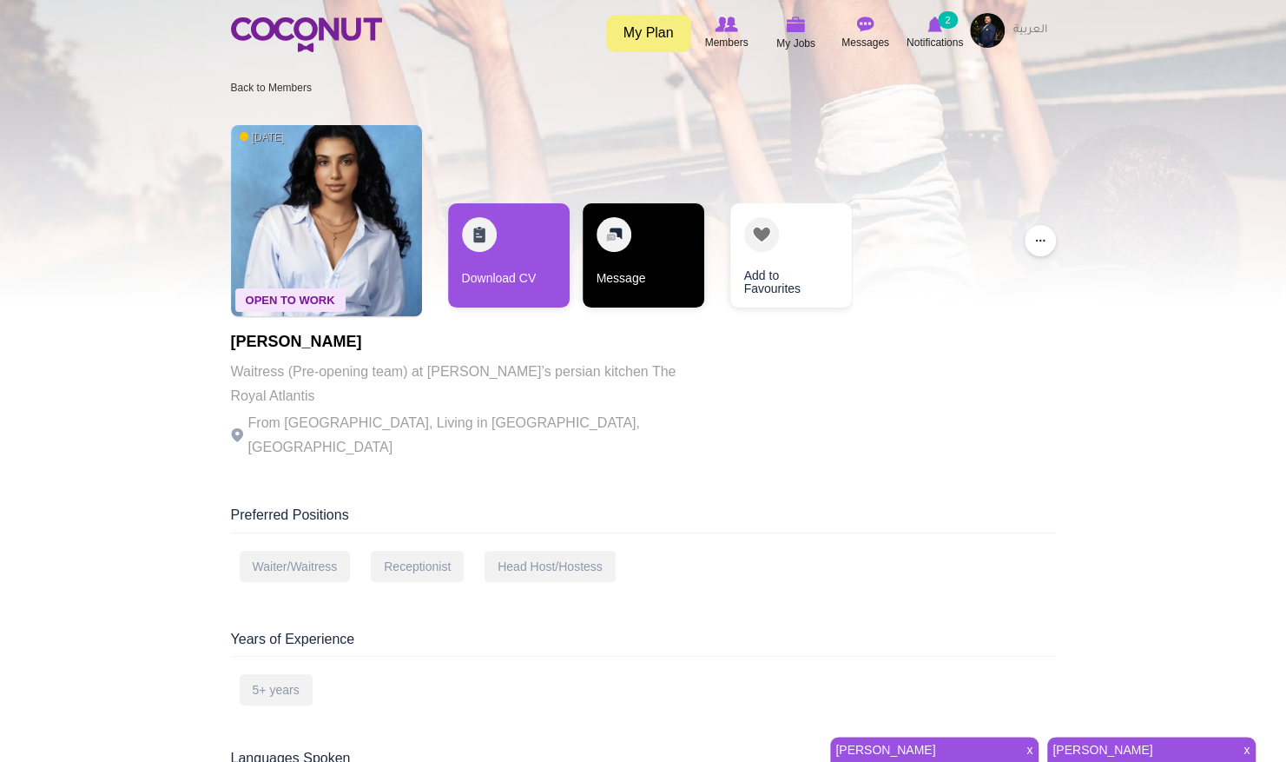
click at [631, 274] on link "Message" at bounding box center [644, 255] width 122 height 104
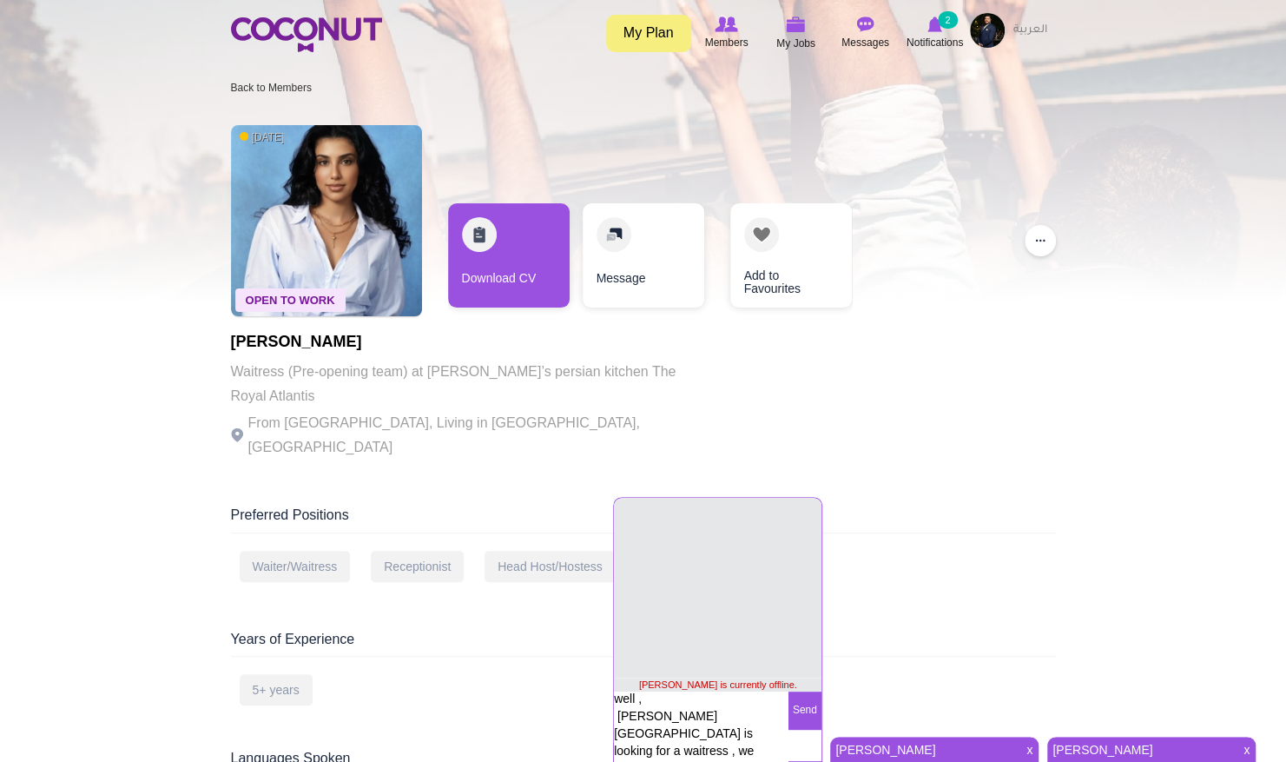
scroll to position [2, 0]
type textarea "Dear [PERSON_NAME], I hope this message finds you well , [PERSON_NAME] [GEOGRAP…"
click at [806, 711] on button "Send" at bounding box center [805, 710] width 34 height 38
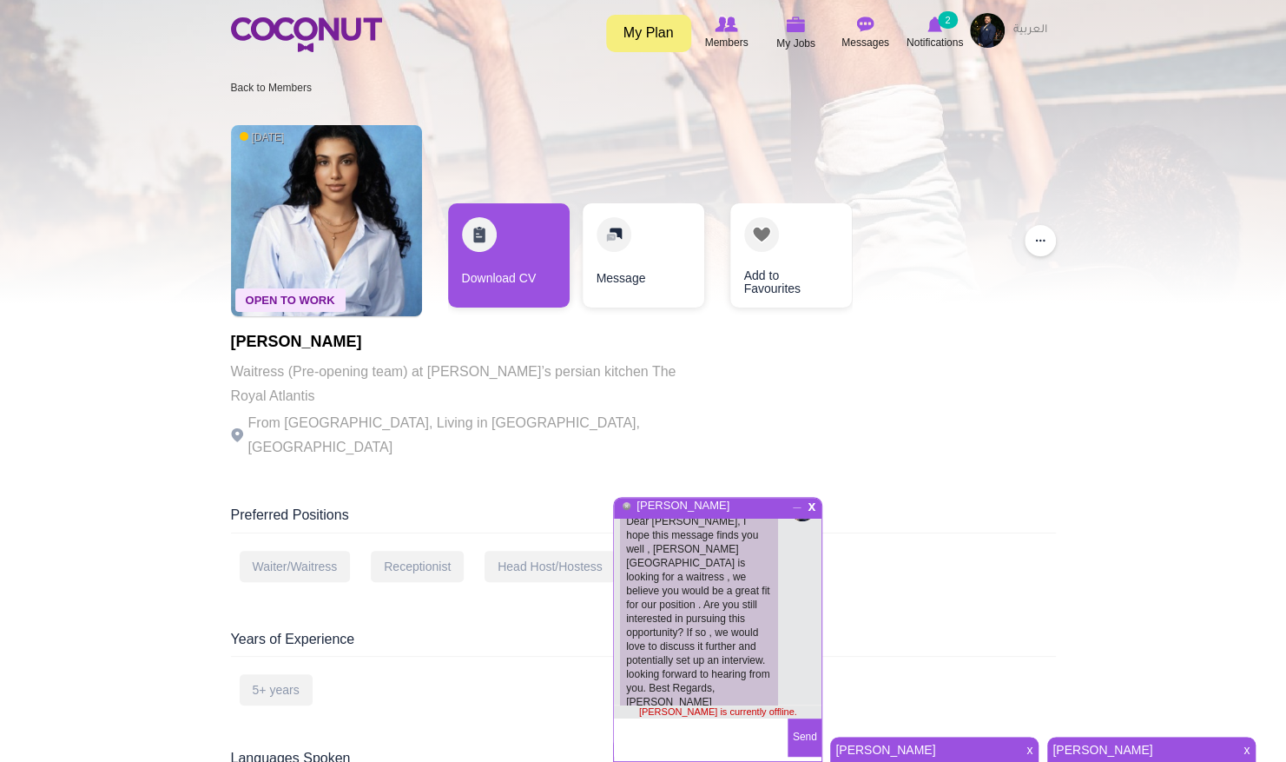
click at [794, 515] on div "x _ [PERSON_NAME]" at bounding box center [718, 505] width 208 height 25
click at [797, 506] on span "_" at bounding box center [797, 501] width 15 height 10
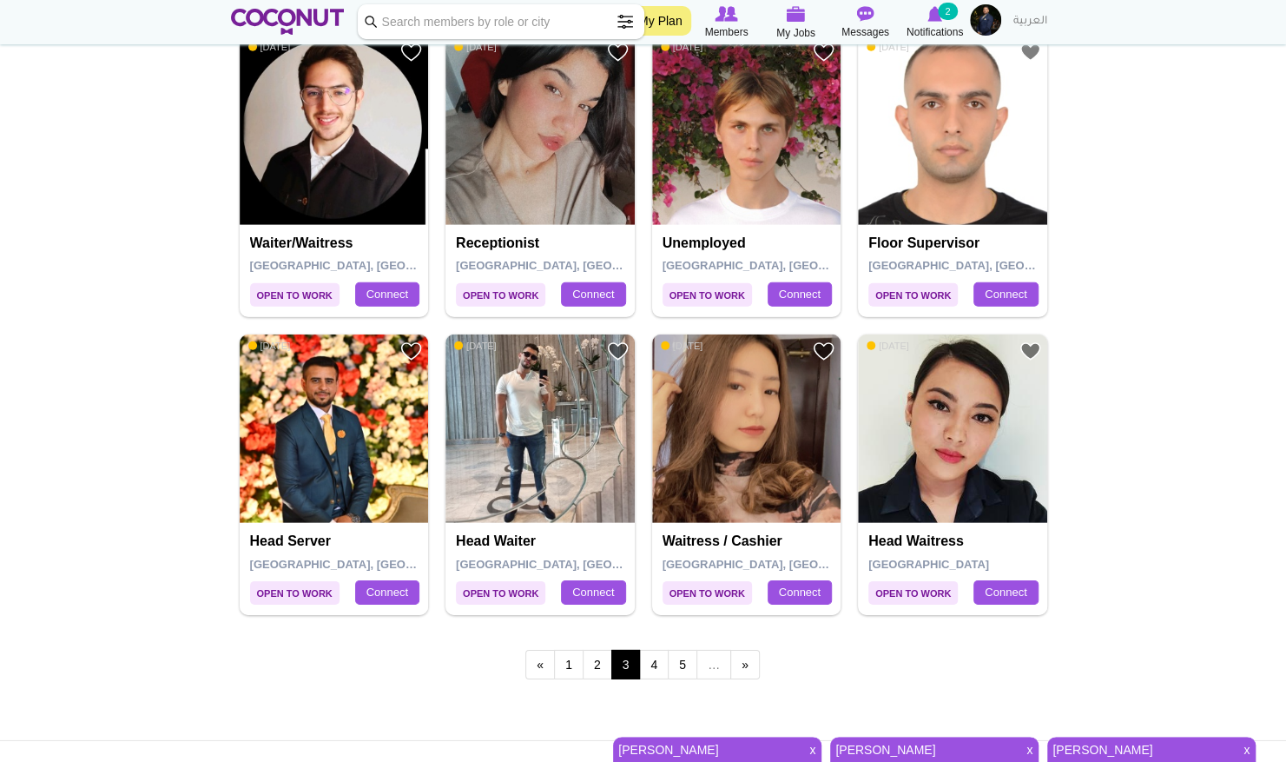
scroll to position [2835, 0]
